Goal: Task Accomplishment & Management: Manage account settings

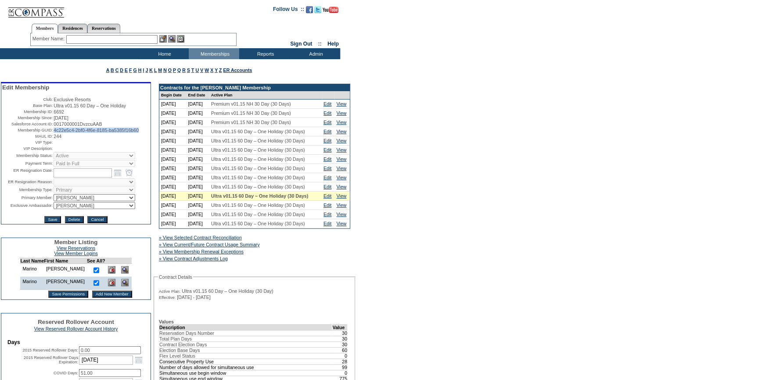
drag, startPoint x: 150, startPoint y: 133, endPoint x: 52, endPoint y: 135, distance: 97.9
click at [52, 135] on table "Edit Membership Club: Exclusive Resorts Base Plan: Ultra v01.15 60 Day – One Ho…" at bounding box center [75, 153] width 149 height 141
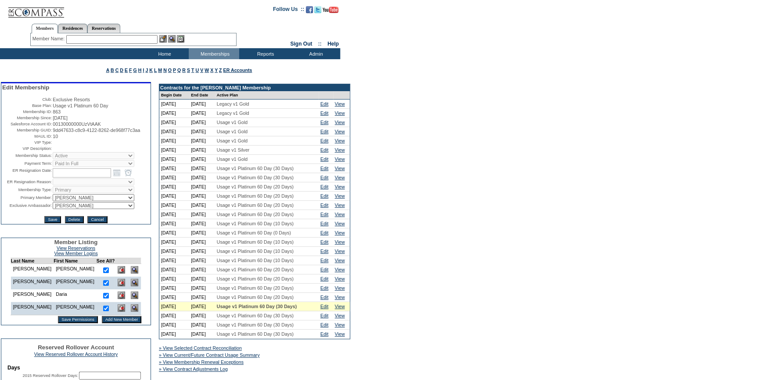
click at [128, 39] on input "text" at bounding box center [111, 39] width 91 height 9
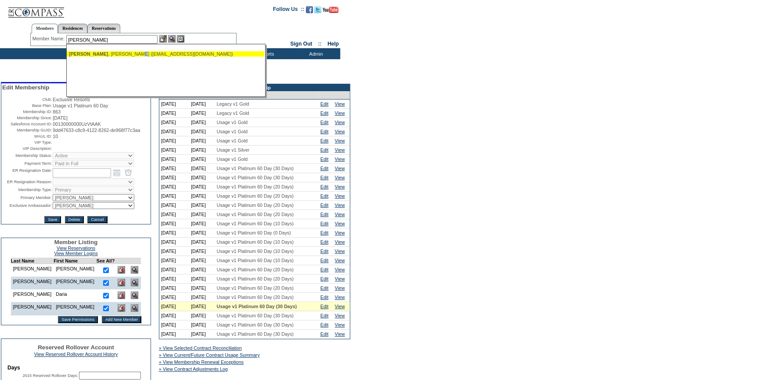
drag, startPoint x: 125, startPoint y: 54, endPoint x: 163, endPoint y: 48, distance: 38.7
click at [126, 54] on div "Feinberg , Paula (paulafeinberg@viadoro.net)" at bounding box center [165, 53] width 193 height 5
type input "Feinberg, Paula (paulafeinberg@viadoro.net)"
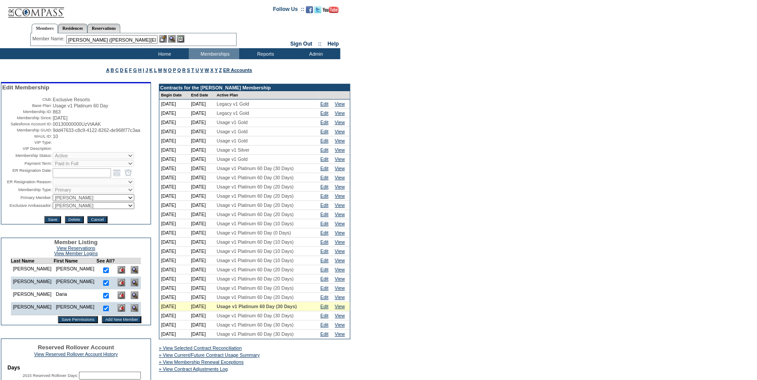
click at [167, 38] on img at bounding box center [162, 38] width 7 height 7
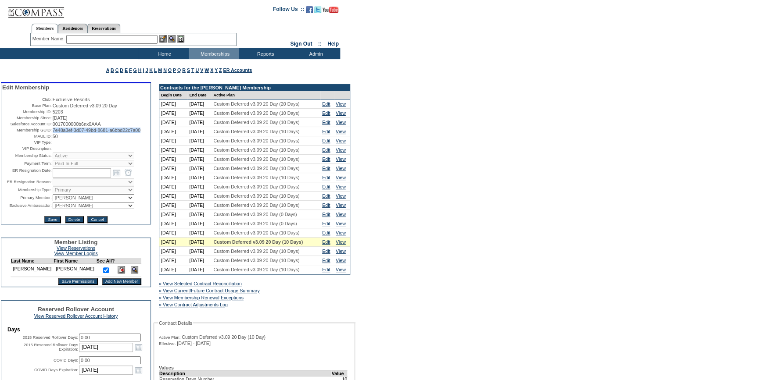
drag, startPoint x: 92, startPoint y: 140, endPoint x: 50, endPoint y: 131, distance: 42.5
click at [53, 131] on td "7e48a3ef-3d07-49bd-8681-a6bbd22c7a00" at bounding box center [101, 130] width 97 height 5
copy span "7e48a3ef-3d07-49bd-8681-a6bbd22c7a00"
click at [321, 97] on td "Renewal Admin" at bounding box center [317, 94] width 51 height 9
